Goal: Find specific page/section: Find specific page/section

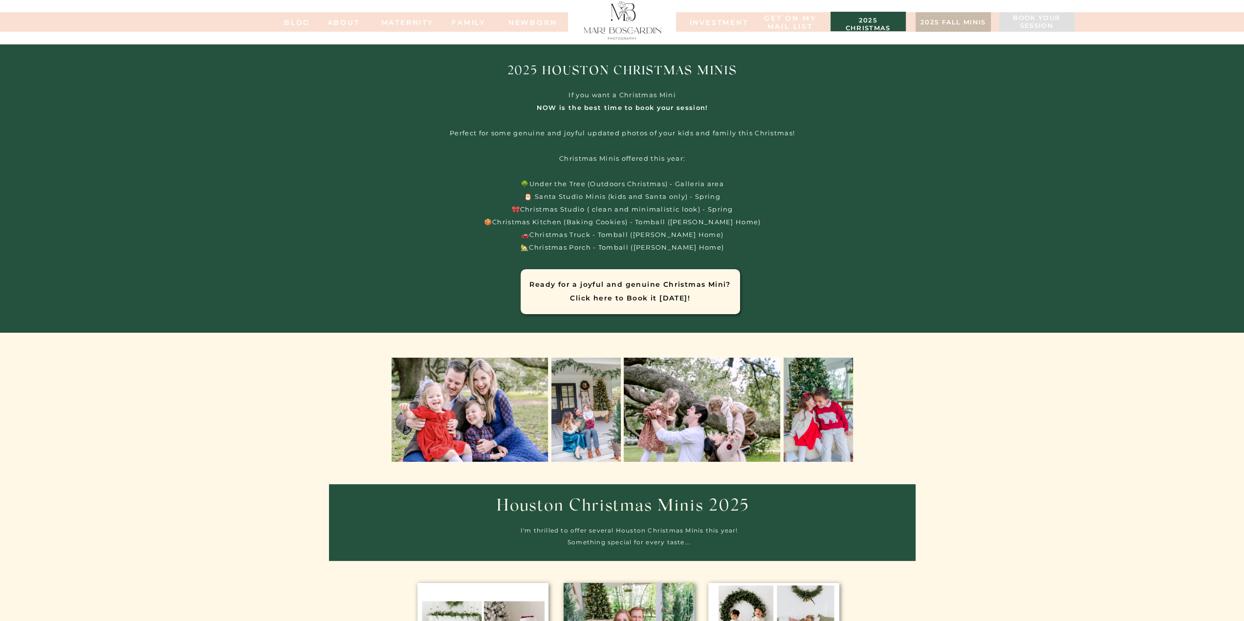
click at [856, 23] on h3 "2025 christmas minis" at bounding box center [867, 22] width 65 height 10
click at [871, 22] on h3 "2025 christmas minis" at bounding box center [867, 22] width 65 height 10
click at [628, 26] on div at bounding box center [622, 20] width 86 height 42
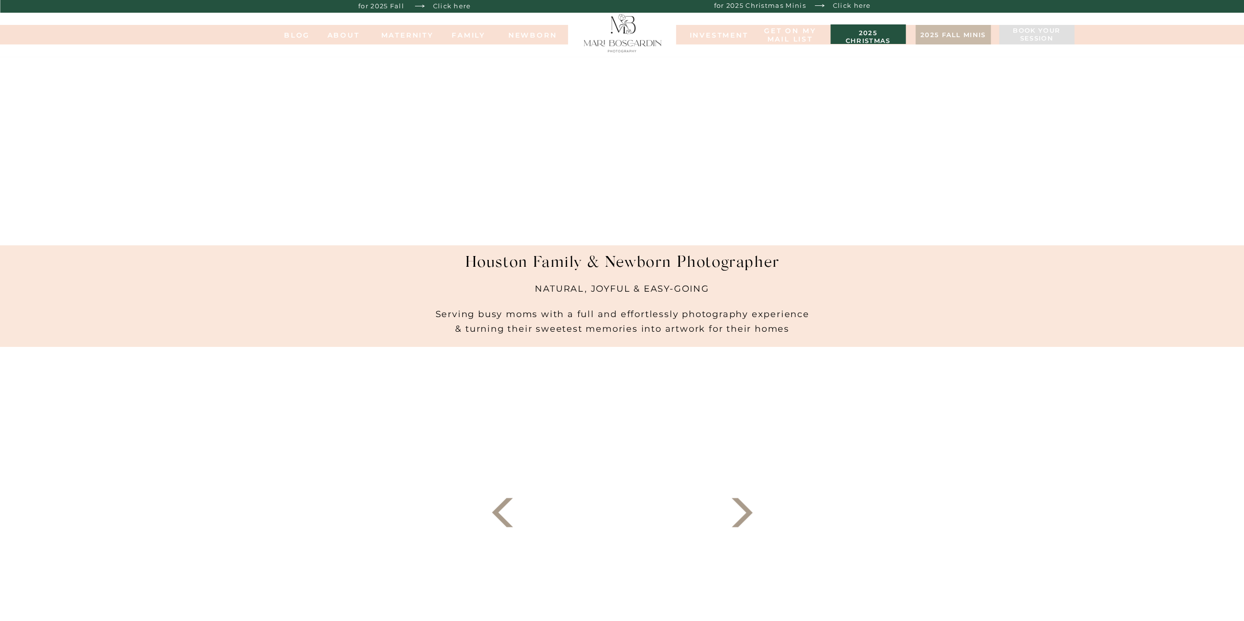
click at [872, 37] on h3 "2025 christmas minis" at bounding box center [867, 34] width 65 height 10
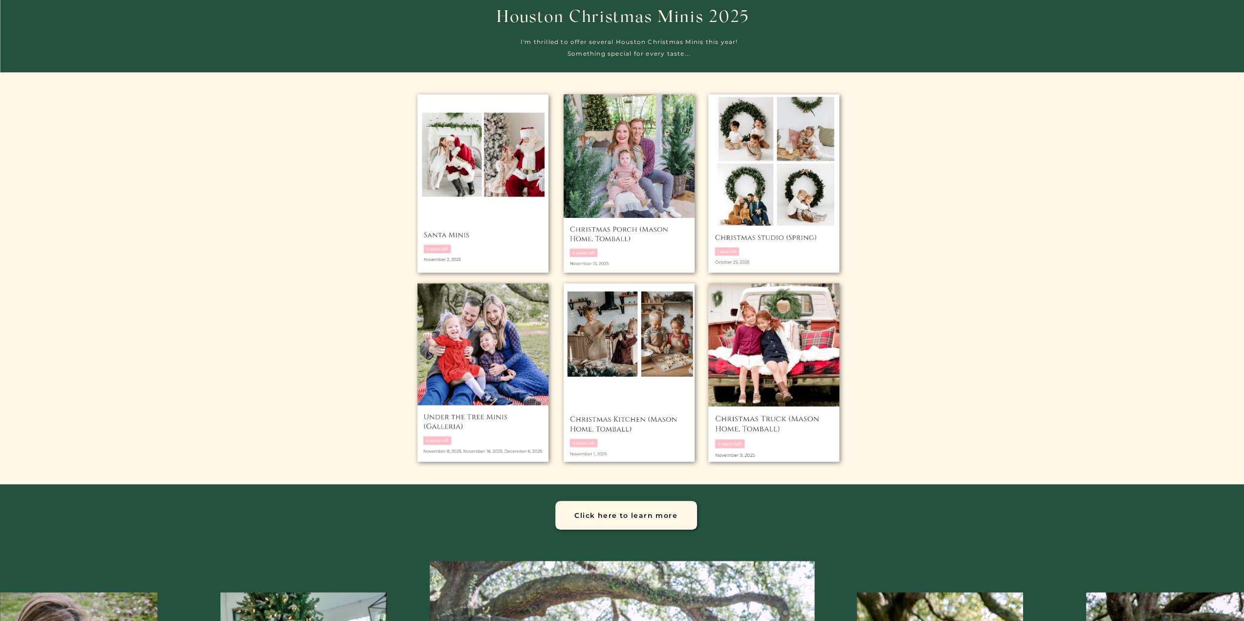
scroll to position [440, 0]
